Goal: Information Seeking & Learning: Learn about a topic

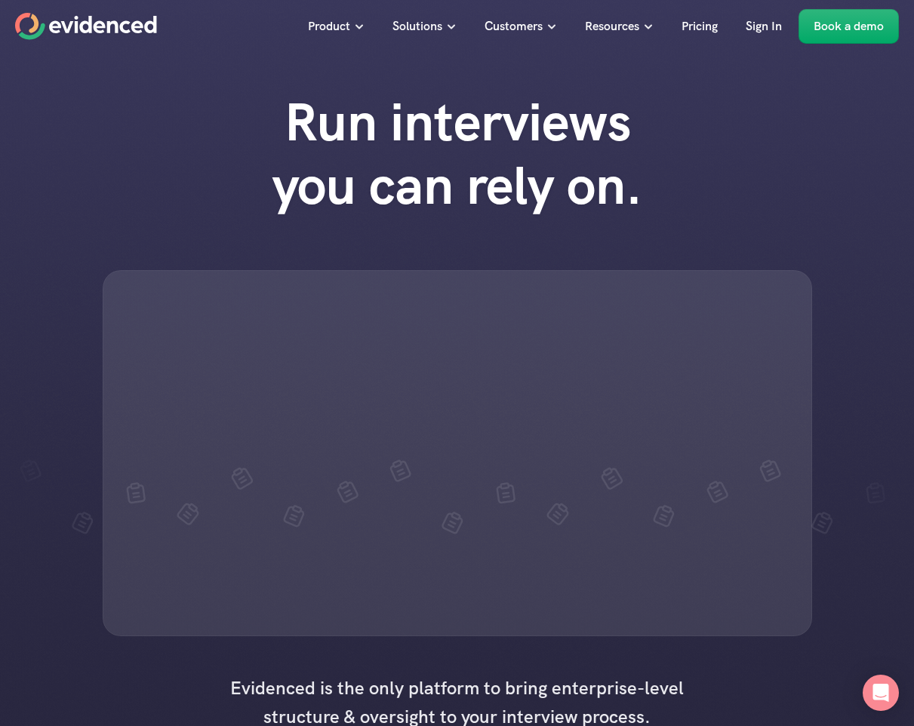
click at [541, 137] on h1 "Run interviews you can rely on." at bounding box center [457, 154] width 430 height 127
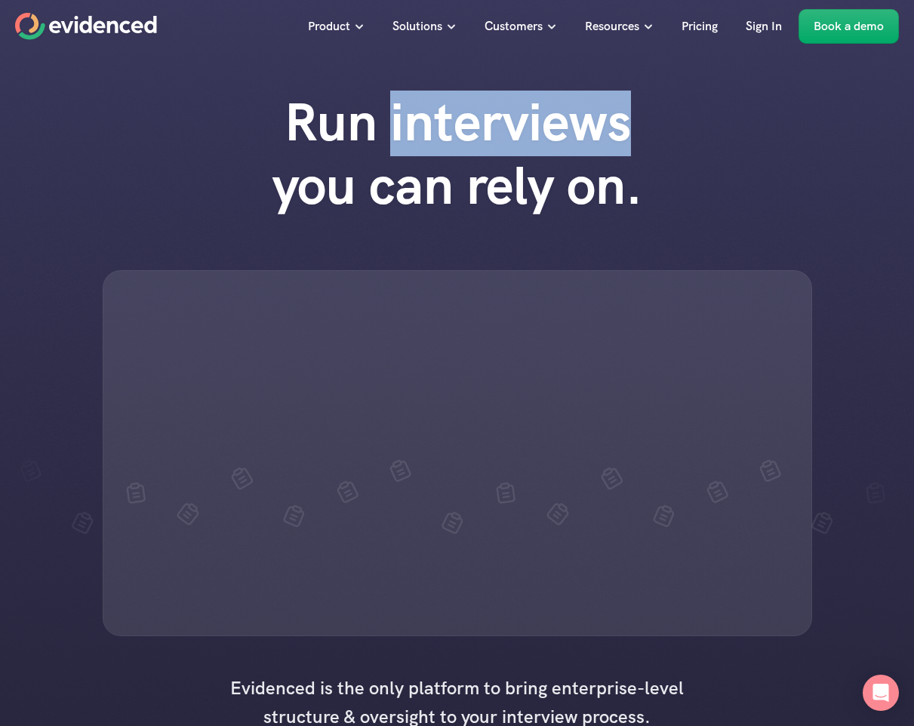
click at [541, 137] on h1 "Run interviews you can rely on." at bounding box center [457, 154] width 430 height 127
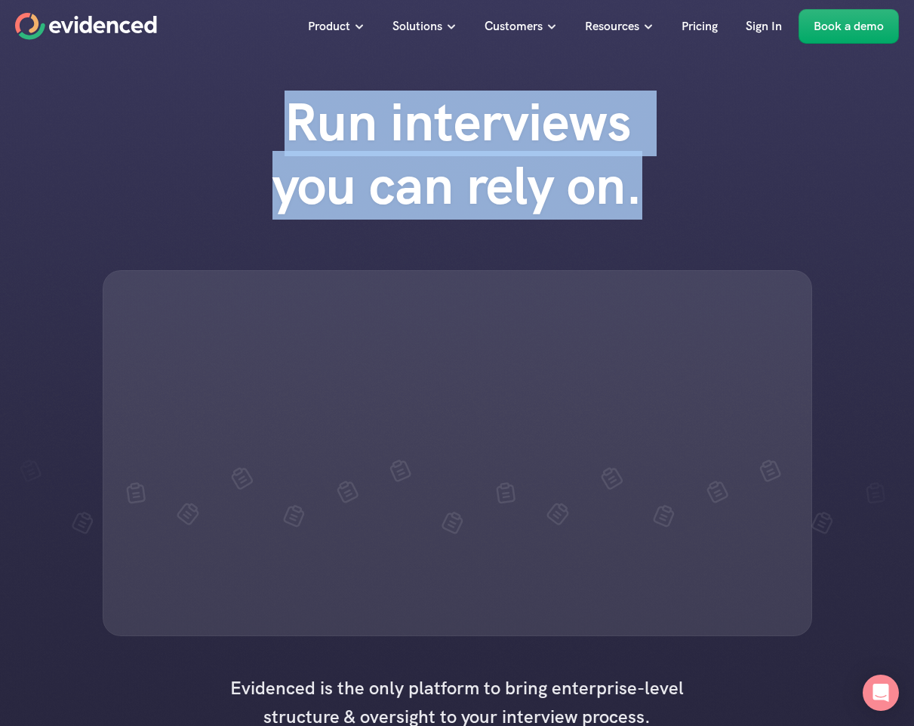
click at [541, 137] on h1 "Run interviews you can rely on." at bounding box center [457, 154] width 430 height 127
click at [577, 137] on h1 "Run interviews you can rely on." at bounding box center [457, 154] width 430 height 127
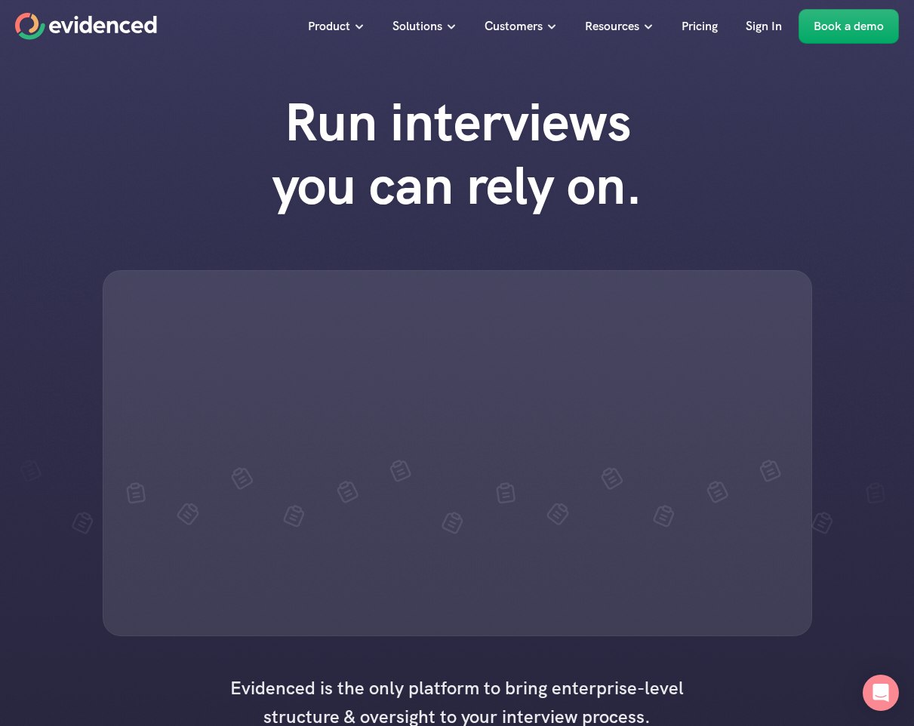
click at [808, 140] on div "Run interviews you can rely on." at bounding box center [457, 363] width 914 height 576
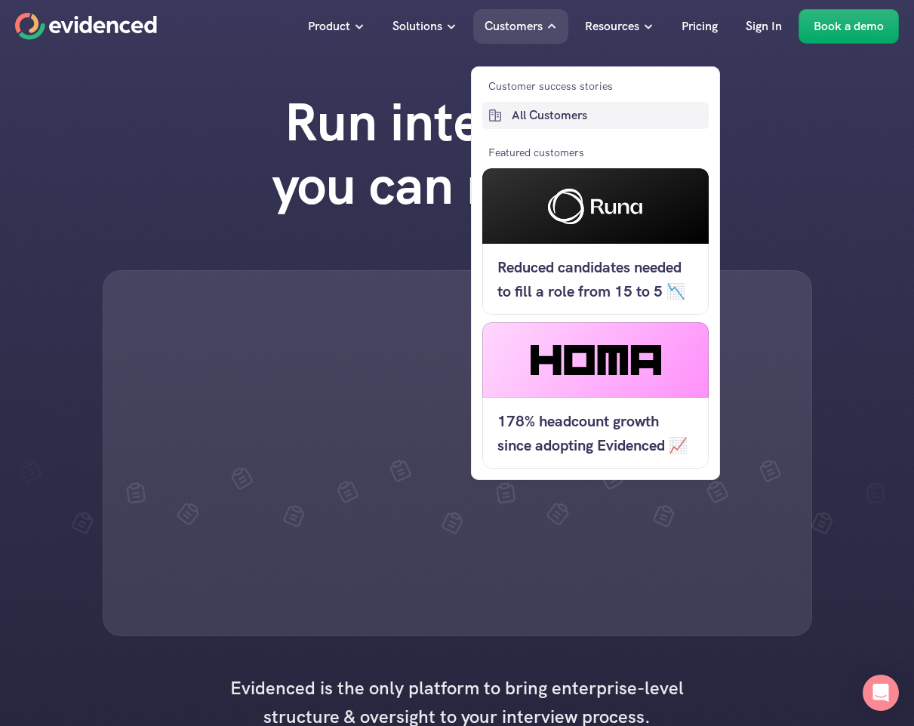
click at [553, 118] on p "All Customers" at bounding box center [608, 116] width 193 height 20
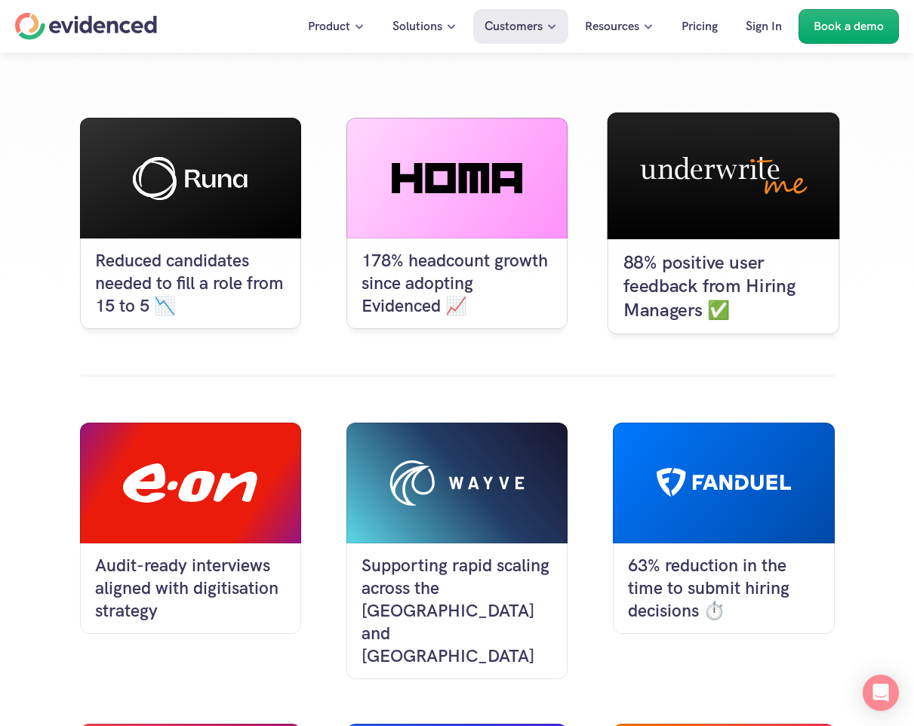
scroll to position [213, 0]
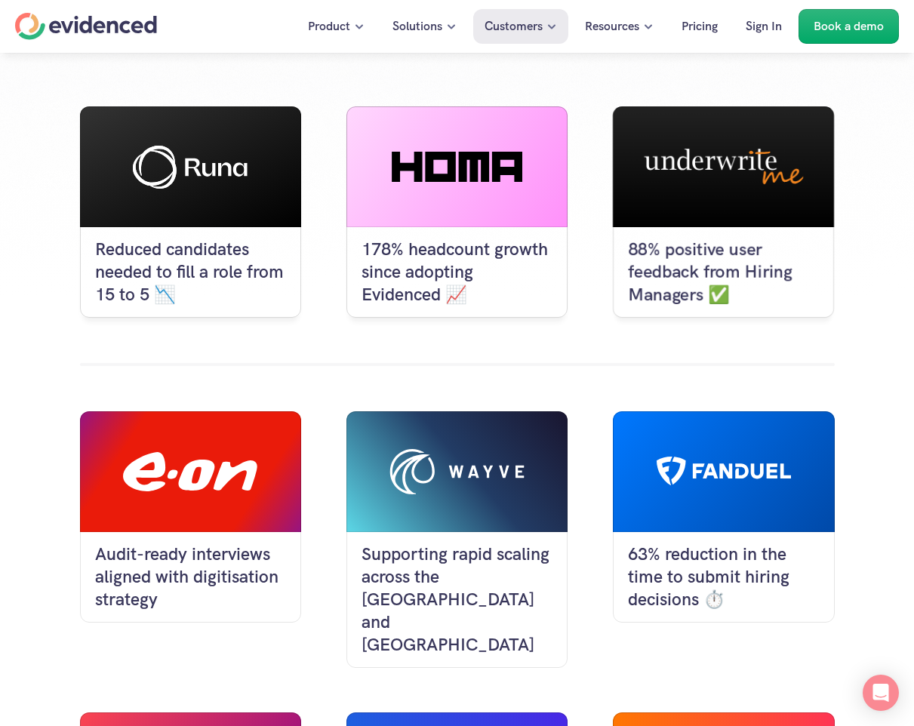
click at [709, 490] on div at bounding box center [723, 471] width 221 height 121
click at [731, 469] on div at bounding box center [724, 471] width 134 height 29
click at [749, 466] on div at bounding box center [724, 471] width 134 height 29
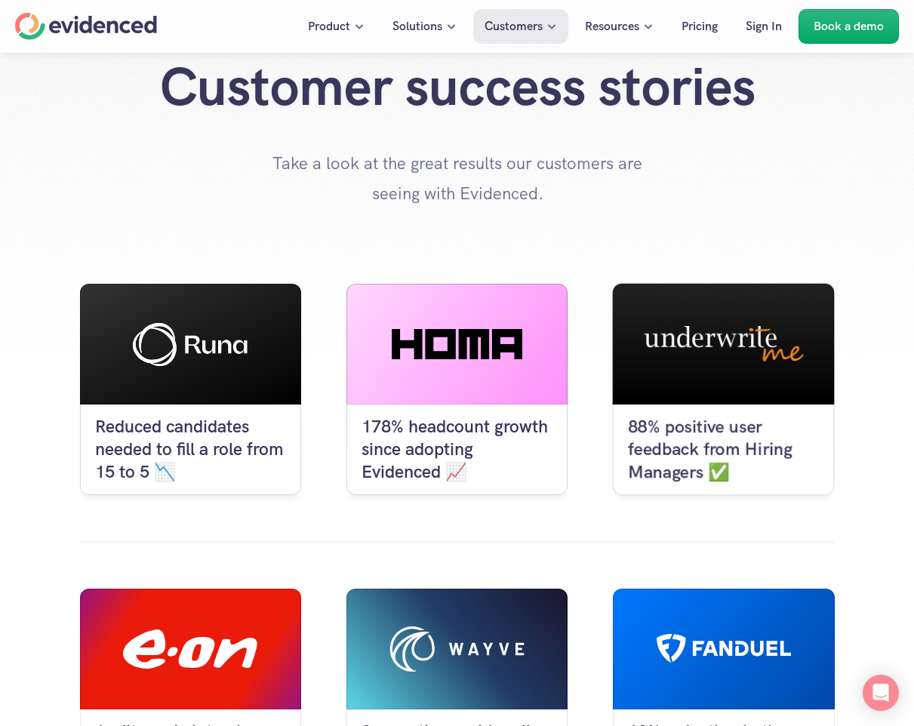
scroll to position [0, 0]
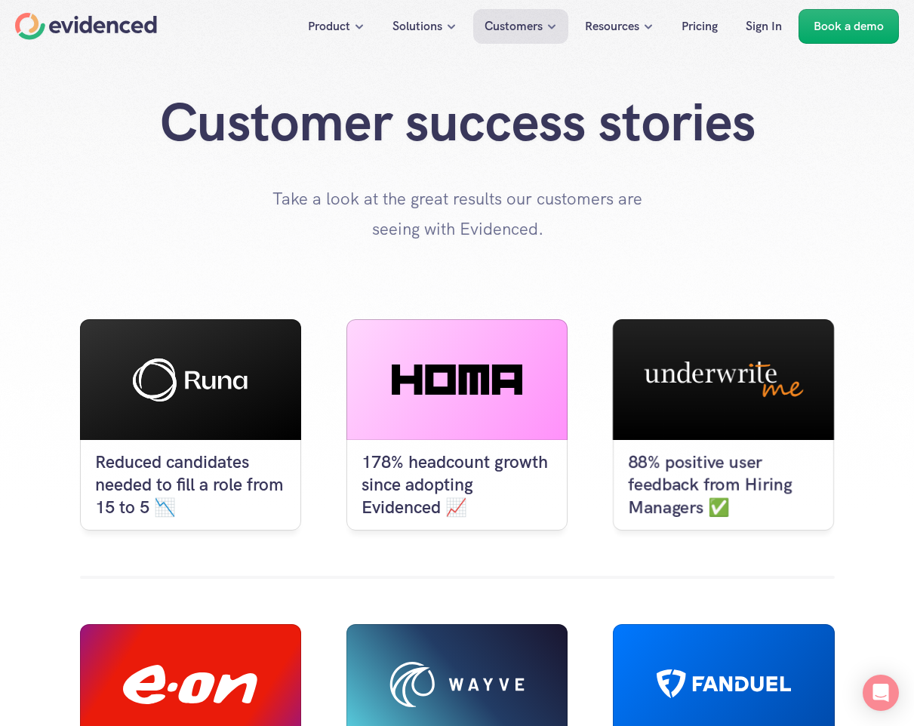
click at [653, 232] on div "Customer success stories Take a look at the great results our customers are see…" at bounding box center [456, 167] width 891 height 153
